Goal: Task Accomplishment & Management: Use online tool/utility

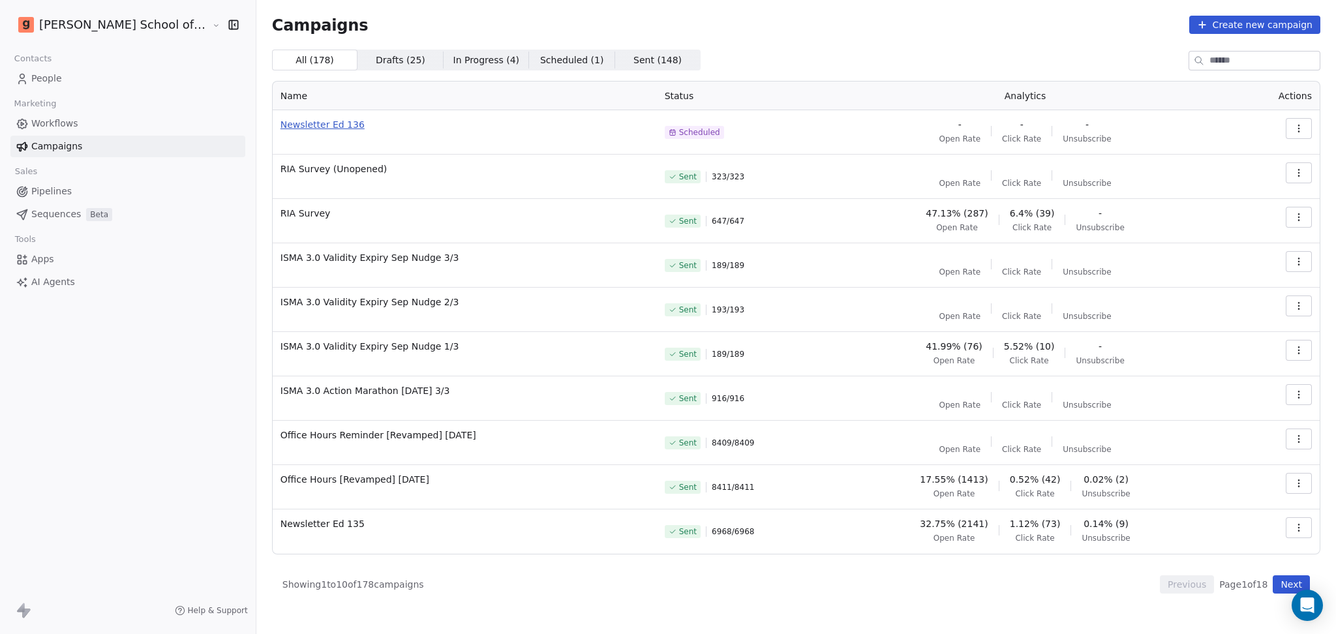
click at [281, 119] on span "Newsletter Ed 136" at bounding box center [465, 124] width 369 height 13
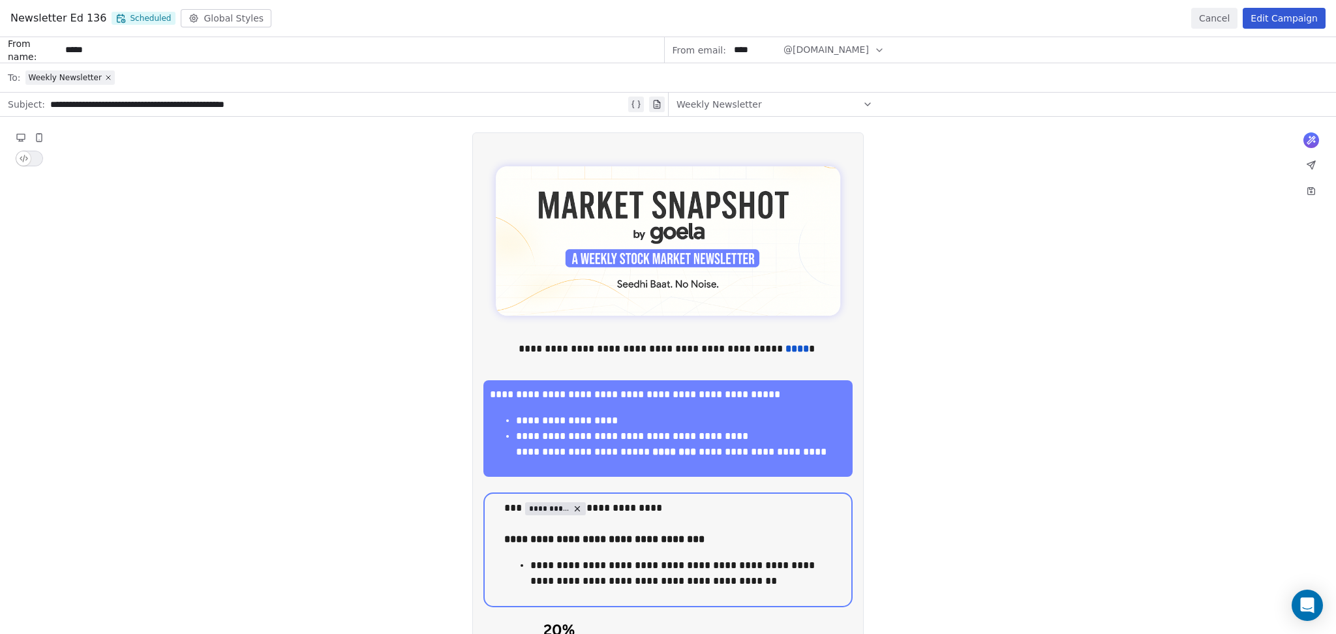
click at [1291, 20] on button "Edit Campaign" at bounding box center [1284, 18] width 83 height 21
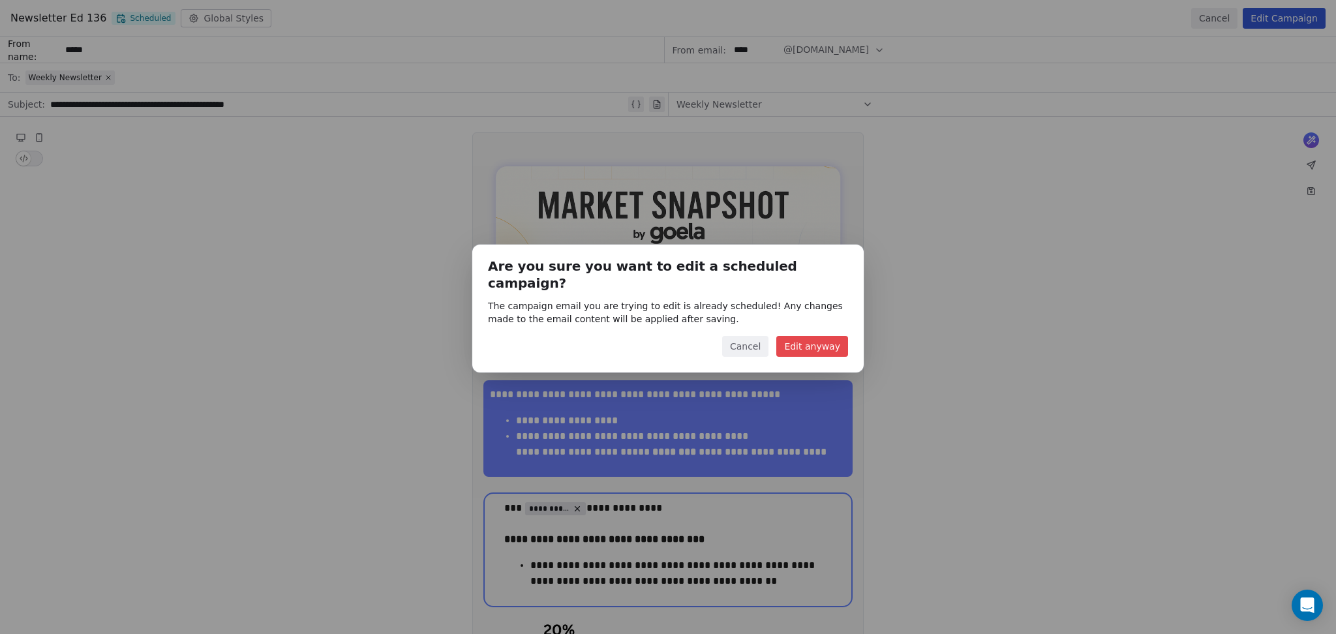
click at [826, 336] on button "Edit anyway" at bounding box center [813, 346] width 72 height 21
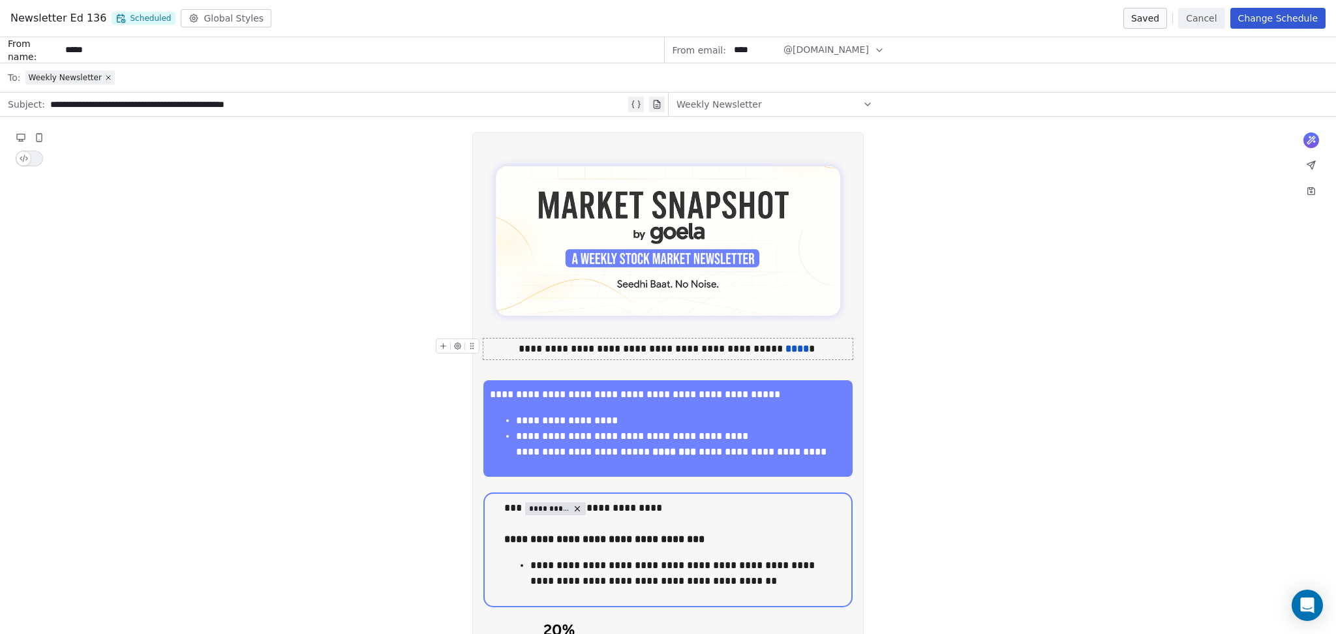
click at [1259, 23] on button "Change Schedule" at bounding box center [1278, 18] width 95 height 21
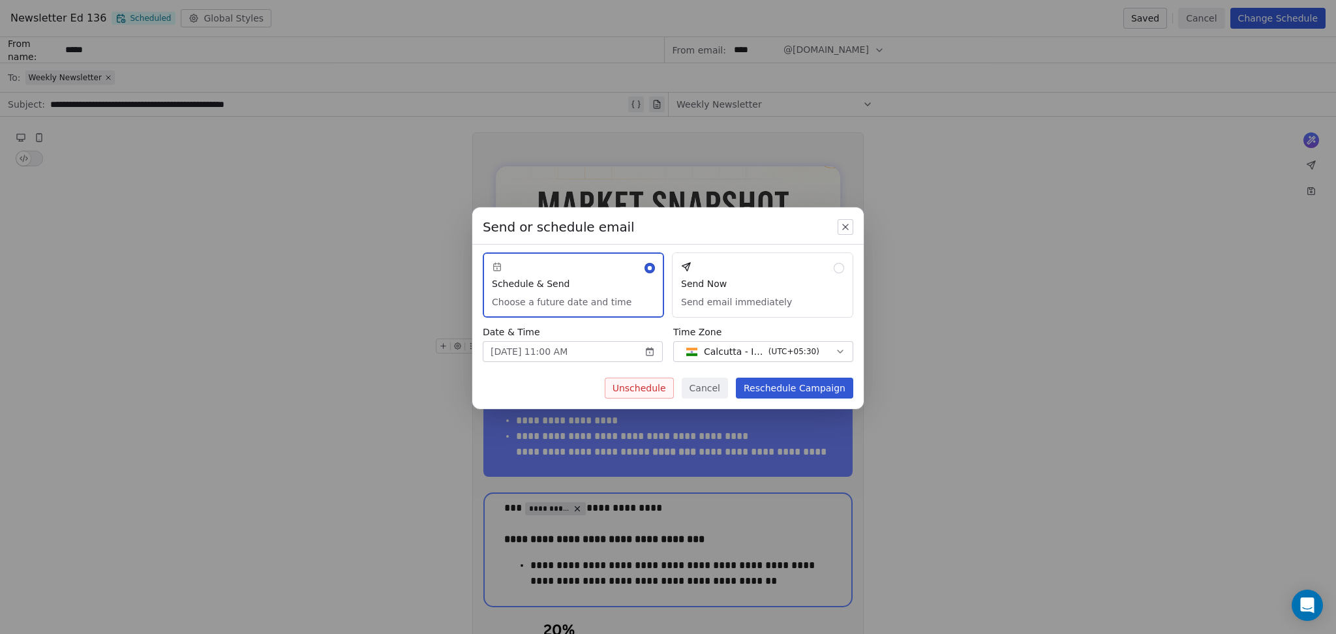
click at [670, 384] on button "Unschedule" at bounding box center [639, 388] width 69 height 21
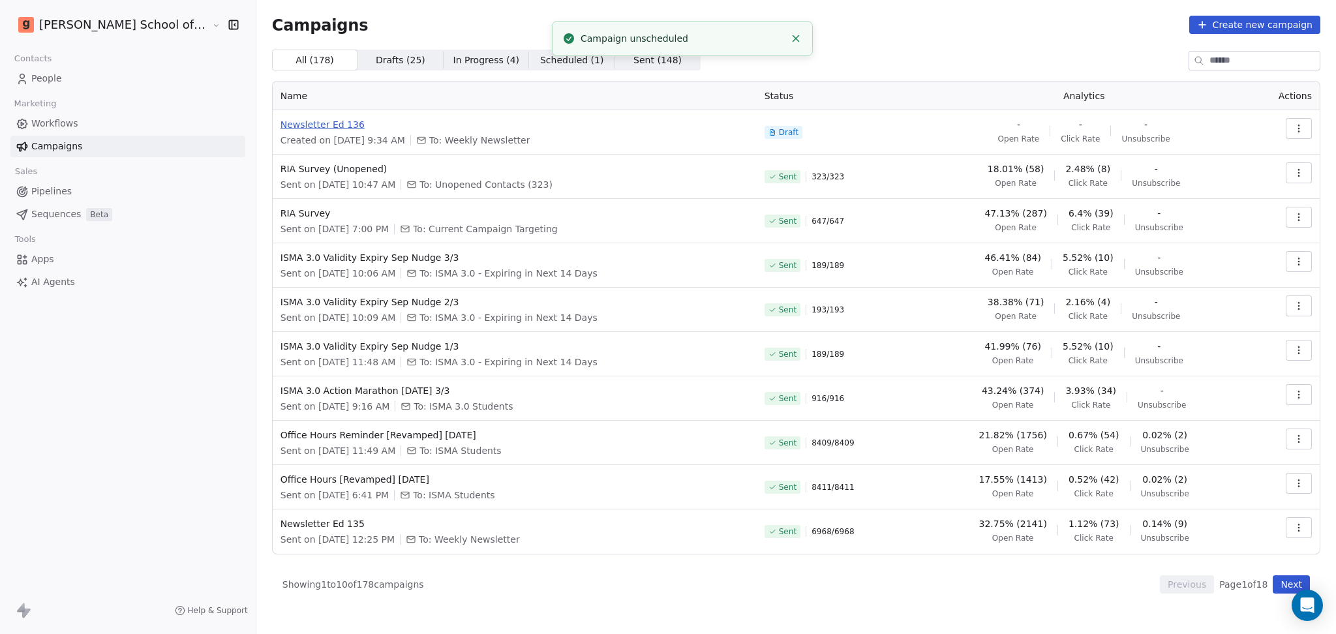
click at [290, 127] on span "Newsletter Ed 136" at bounding box center [515, 124] width 469 height 13
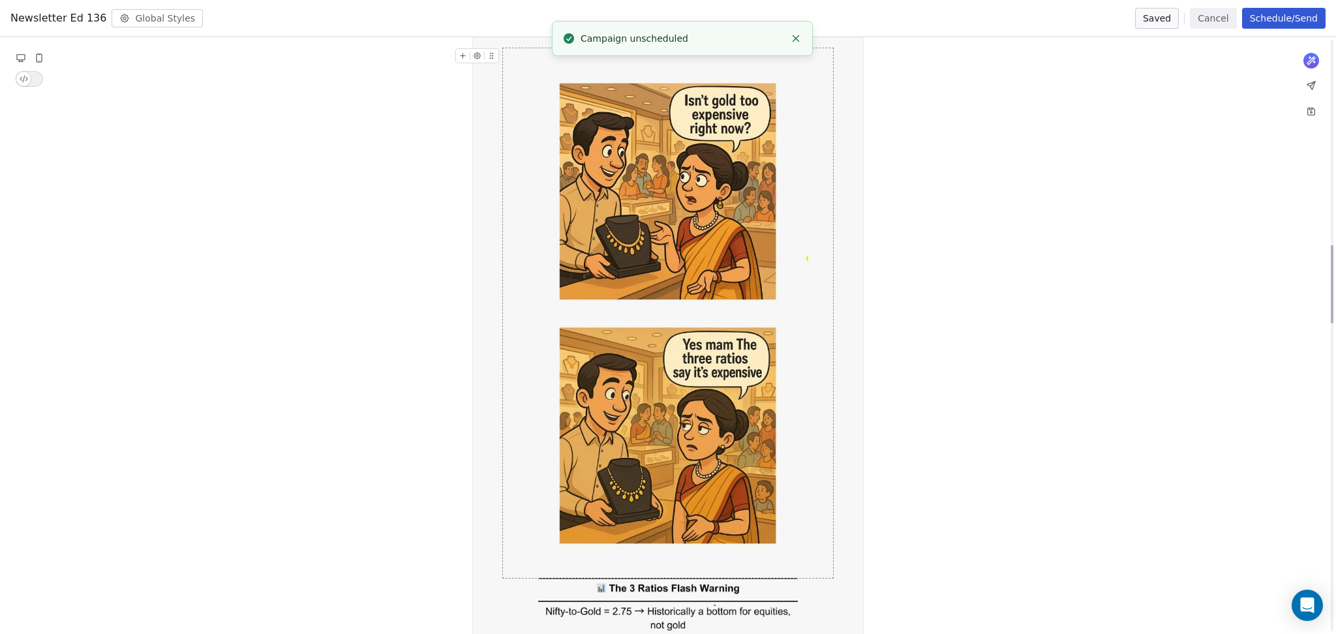
scroll to position [1566, 0]
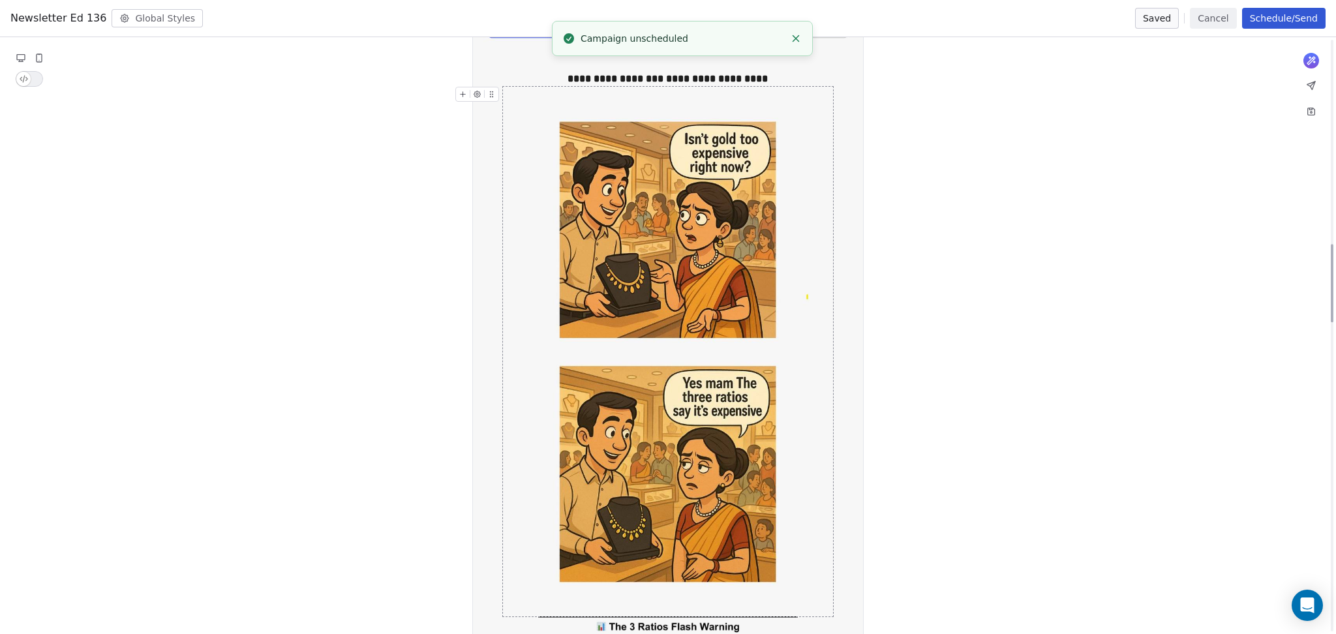
click at [733, 416] on img "To enrich screen reader interactions, please activate Accessibility in Grammarl…" at bounding box center [668, 352] width 293 height 530
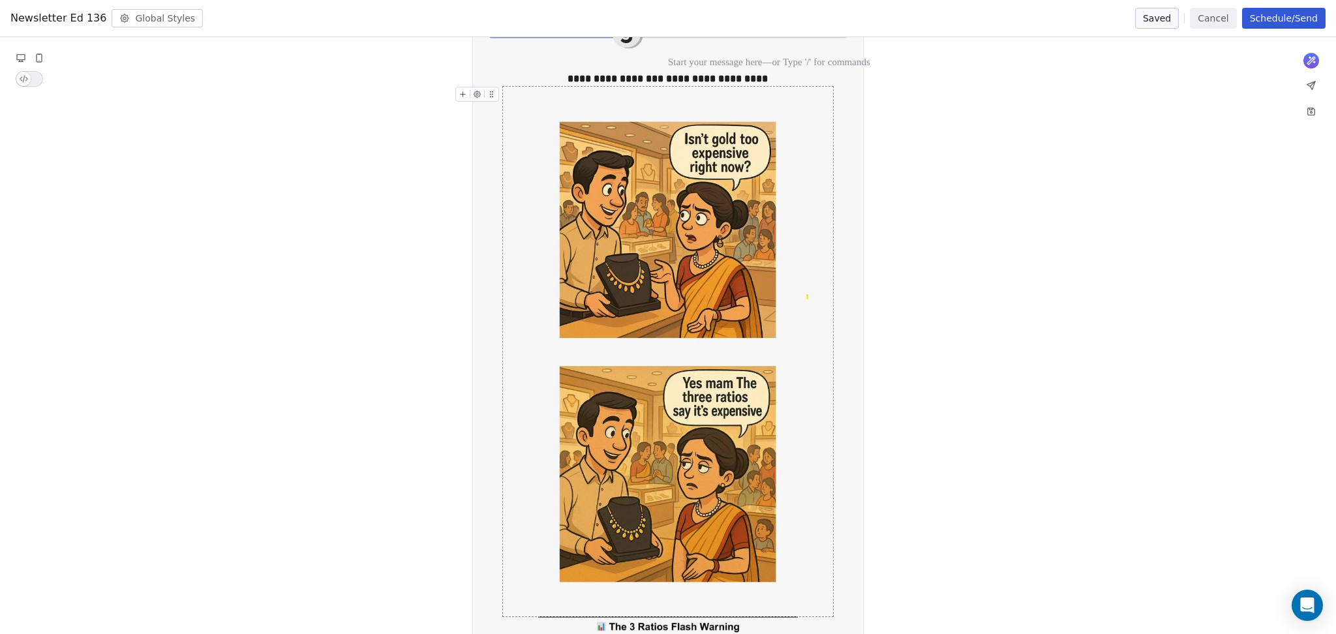
click at [694, 346] on img "To enrich screen reader interactions, please activate Accessibility in Grammarl…" at bounding box center [668, 352] width 293 height 530
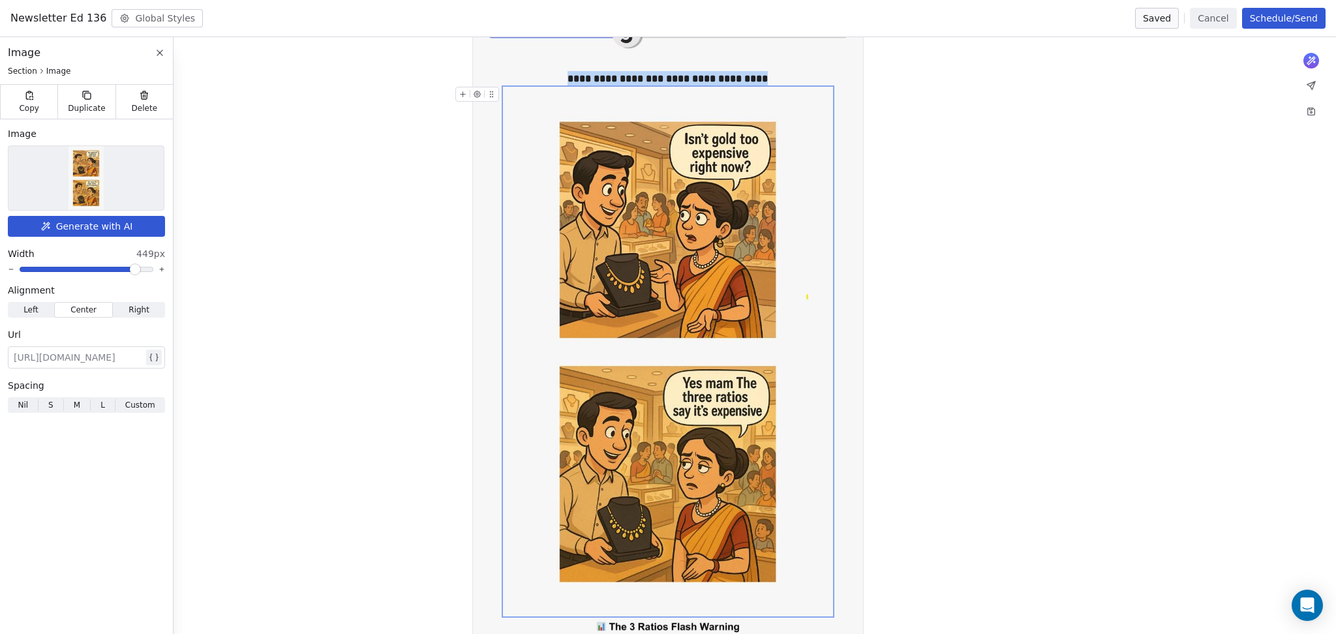
click at [70, 170] on img at bounding box center [86, 178] width 35 height 64
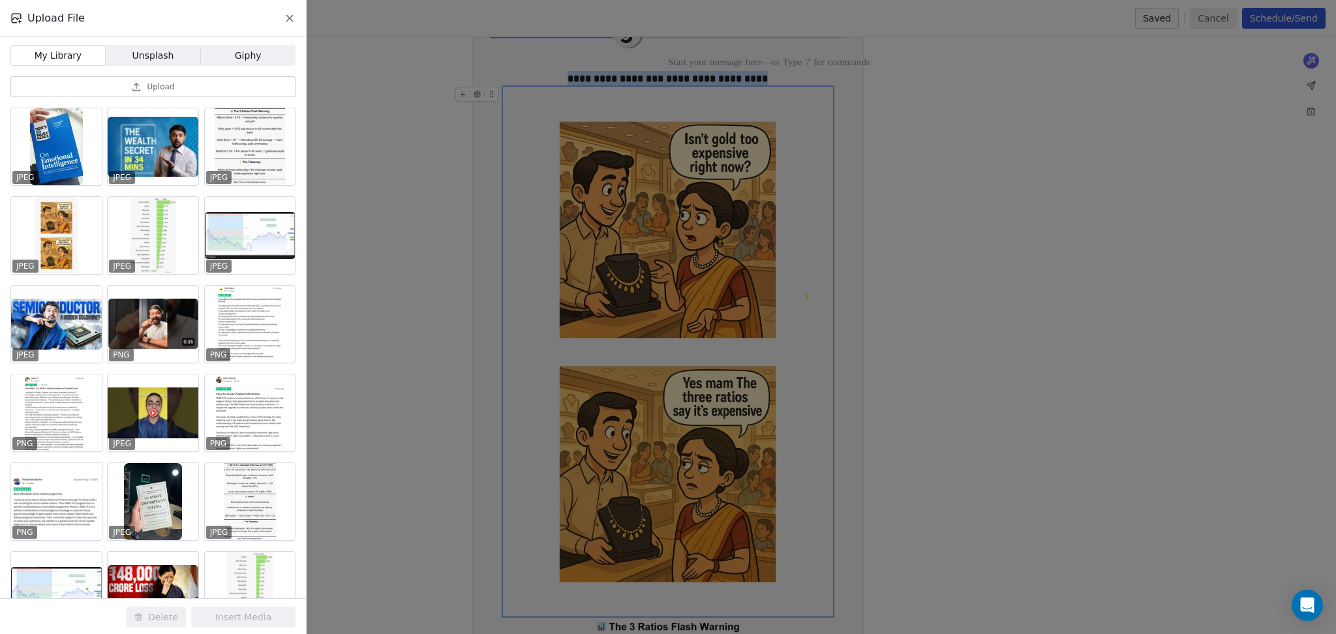
click at [168, 91] on span "Upload" at bounding box center [160, 87] width 27 height 10
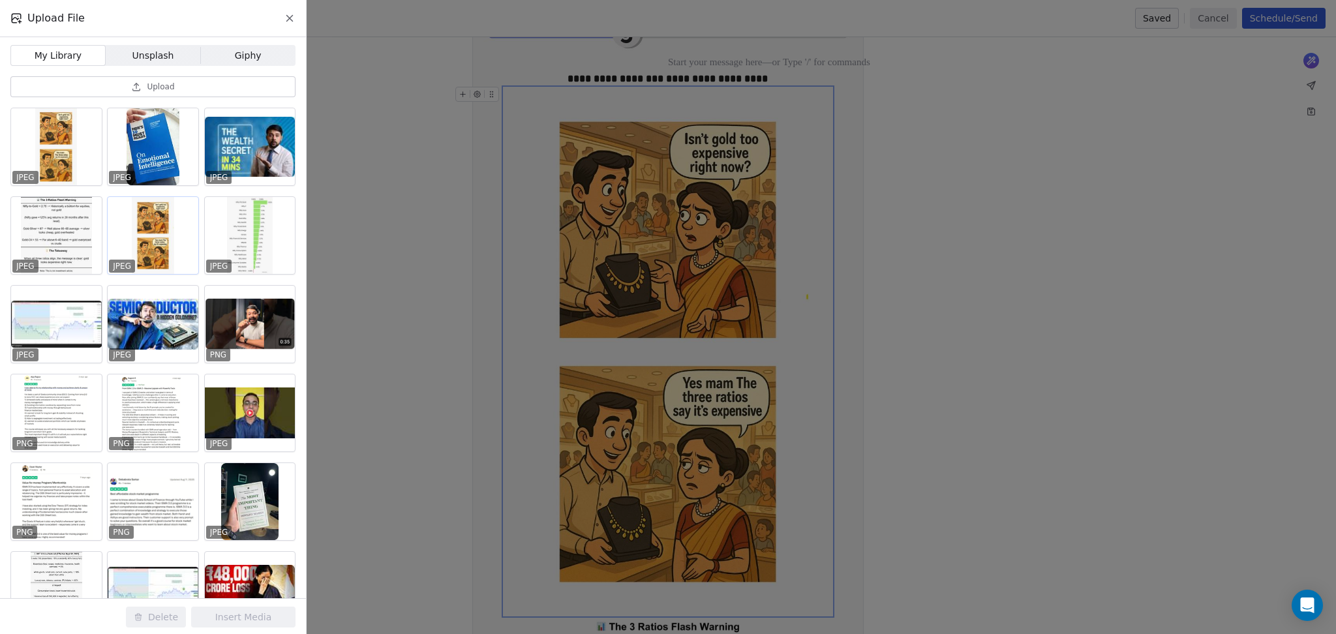
click at [174, 227] on div at bounding box center [153, 235] width 91 height 77
click at [167, 615] on button "Delete" at bounding box center [156, 617] width 60 height 21
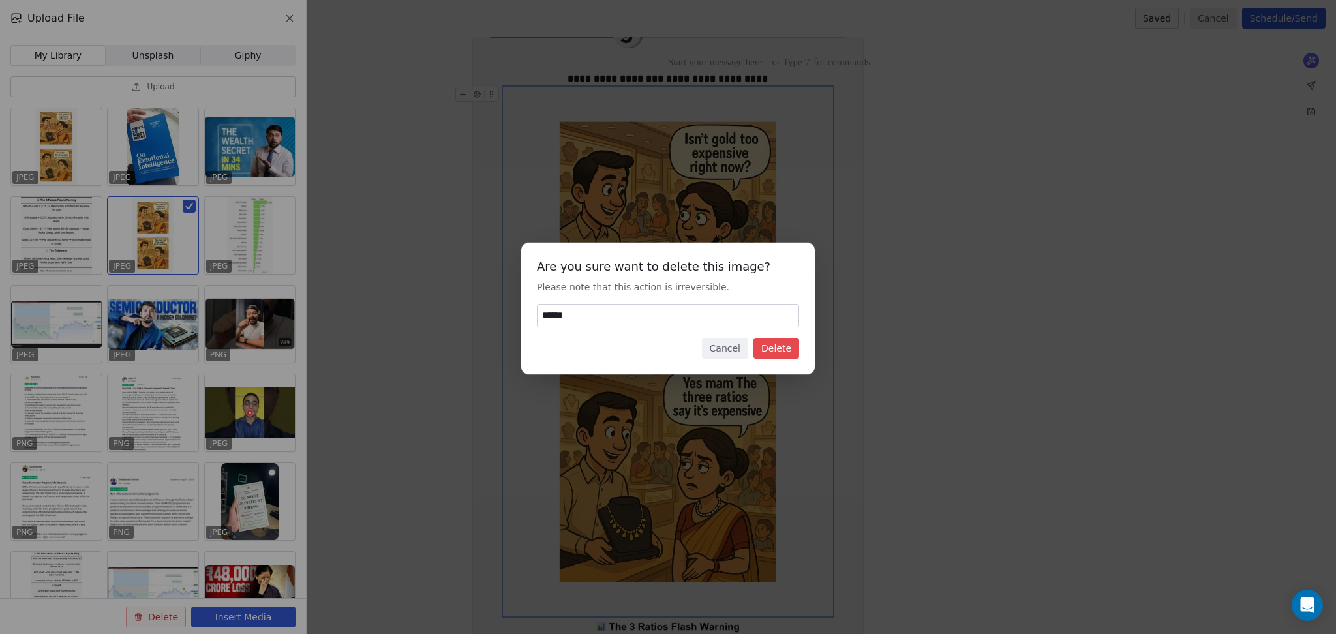
type input "******"
click at [780, 343] on button "Delete" at bounding box center [777, 348] width 46 height 21
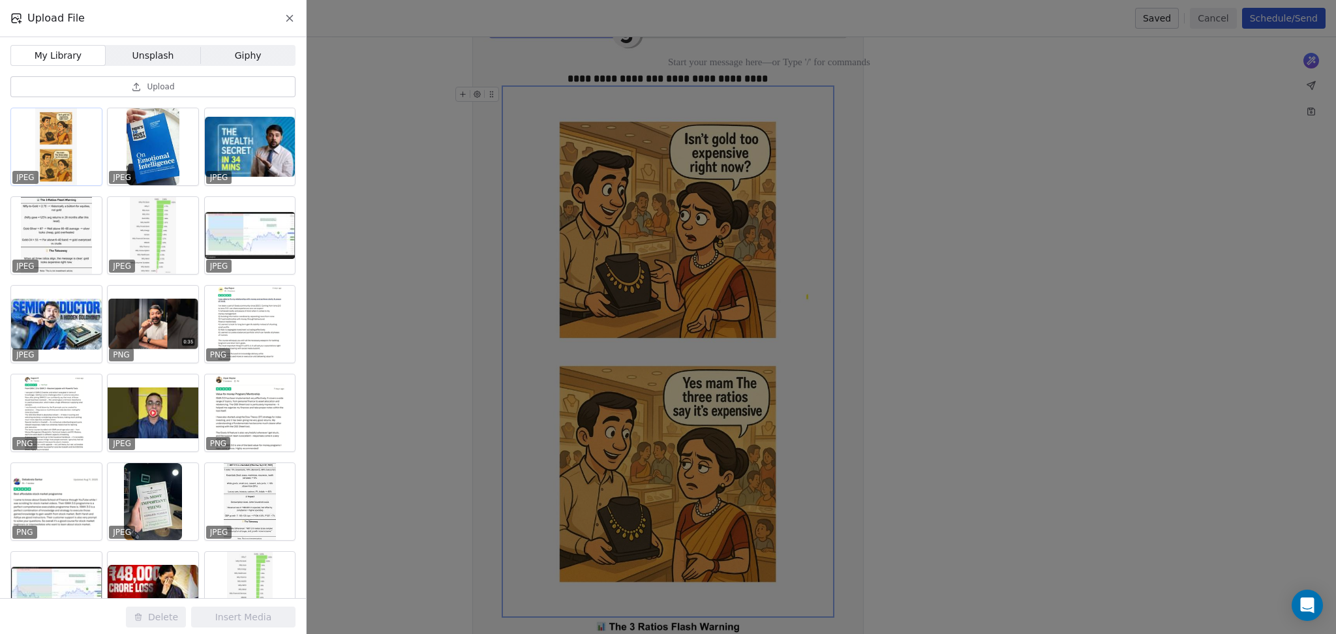
click at [59, 145] on div at bounding box center [56, 146] width 91 height 77
click at [249, 616] on button "Insert Media" at bounding box center [243, 617] width 104 height 21
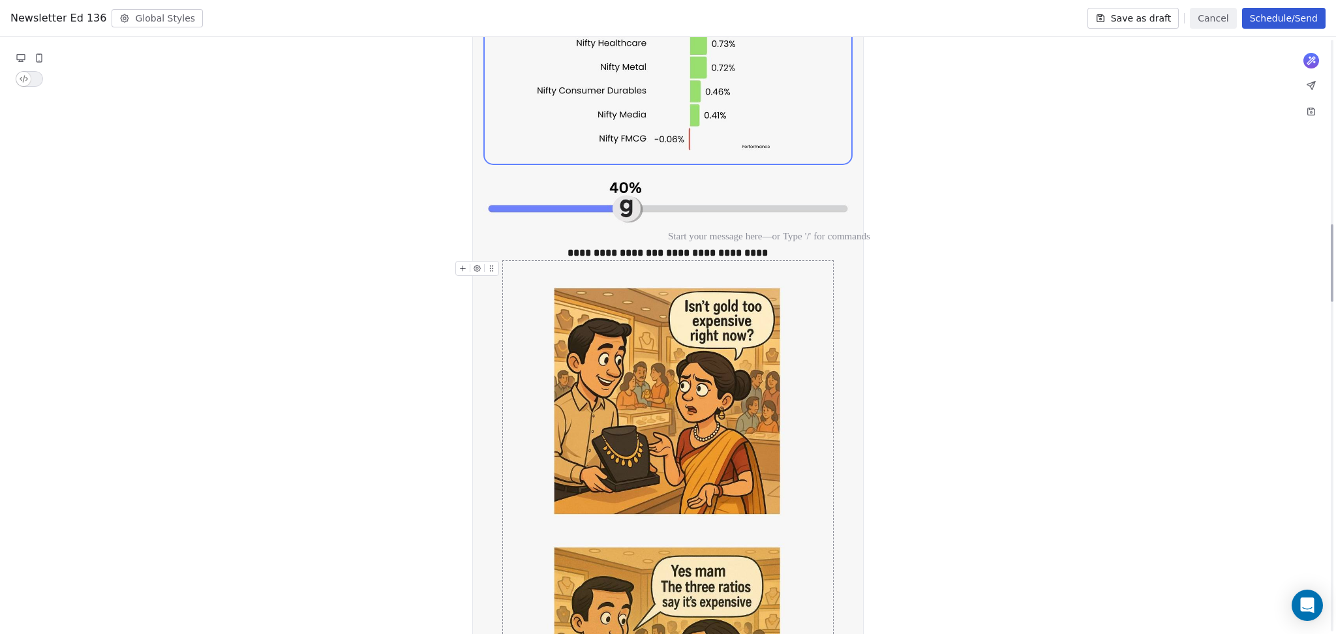
scroll to position [1627, 0]
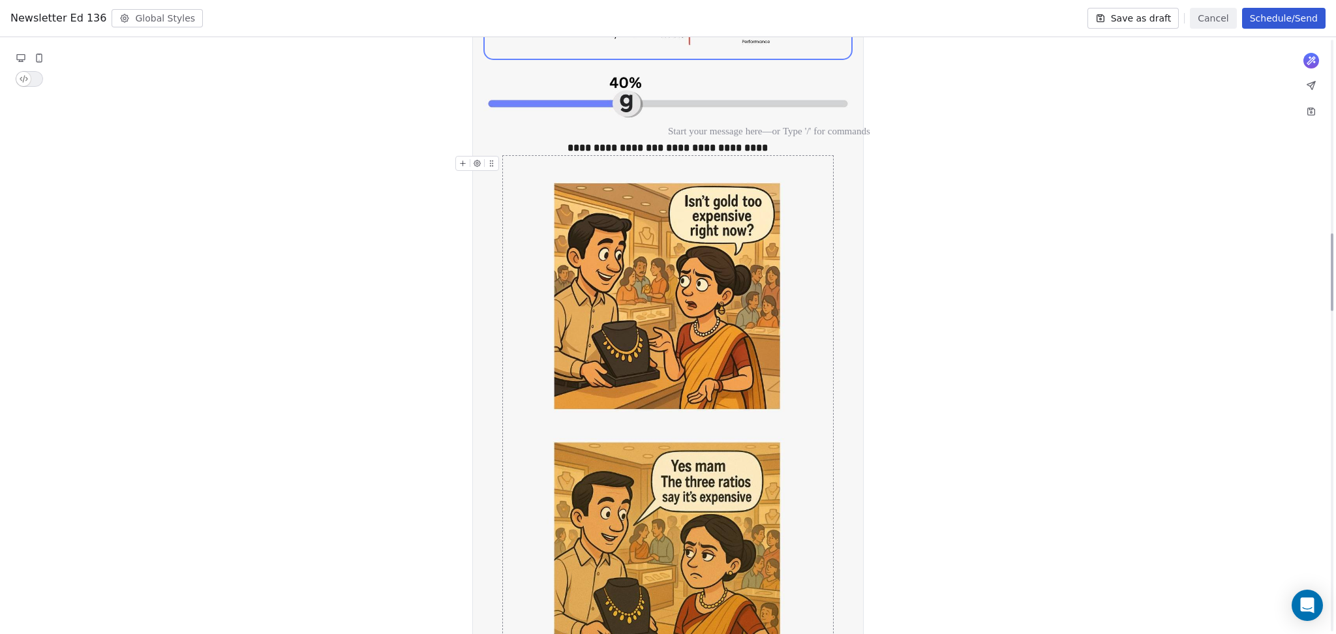
scroll to position [1479, 0]
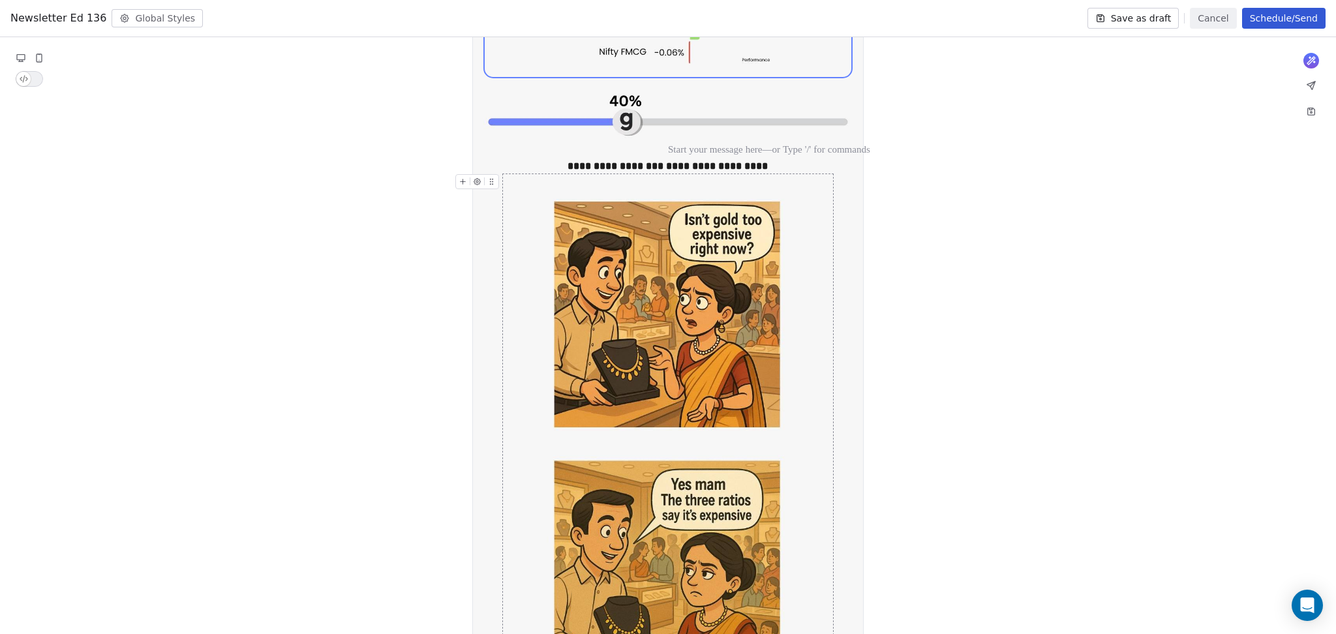
click at [1143, 18] on button "Save as draft" at bounding box center [1134, 18] width 92 height 21
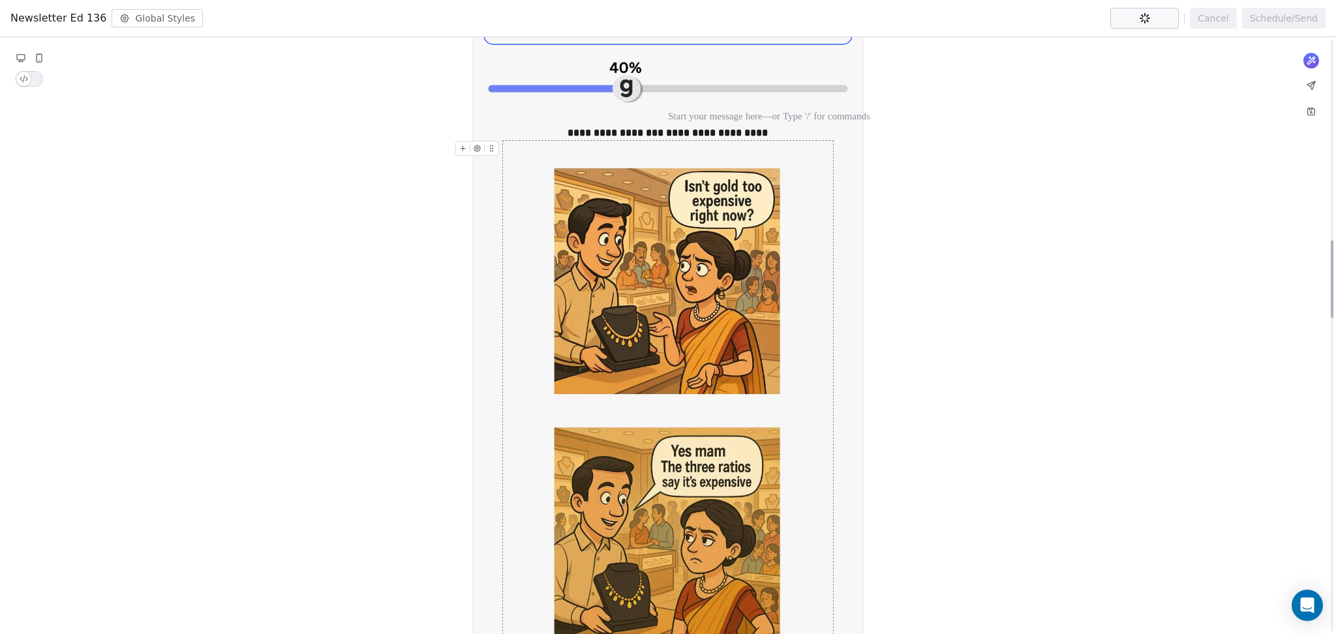
scroll to position [1561, 0]
